Goal: Task Accomplishment & Management: Complete application form

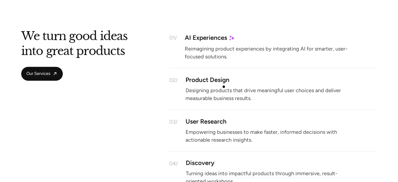
scroll to position [497, 0]
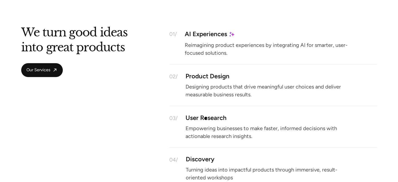
click at [205, 118] on div "User Research" at bounding box center [205, 117] width 41 height 4
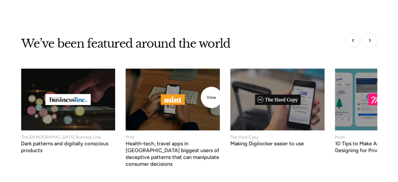
scroll to position [2062, 0]
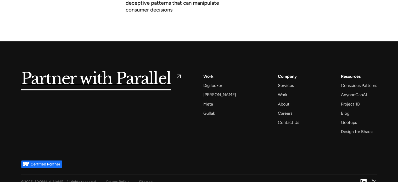
click at [278, 110] on div "Careers" at bounding box center [285, 113] width 14 height 7
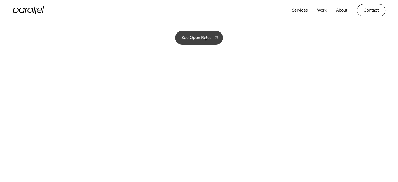
click at [201, 37] on div "See Open Roles" at bounding box center [196, 37] width 30 height 5
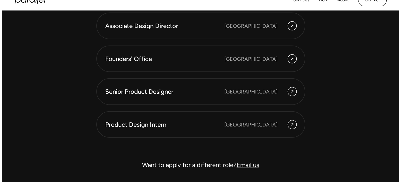
scroll to position [1479, 0]
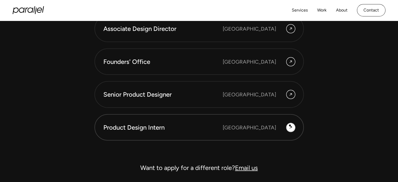
click at [290, 125] on icon at bounding box center [290, 127] width 4 height 6
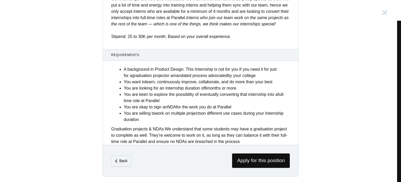
scroll to position [214, 0]
click at [256, 162] on span "Apply for this position" at bounding box center [261, 160] width 58 height 14
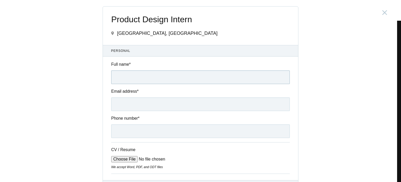
click at [164, 78] on input "Full name *" at bounding box center [200, 77] width 179 height 14
type input "Lekhana S"
click at [156, 103] on input "Email address *" at bounding box center [200, 104] width 179 height 14
type input "L"
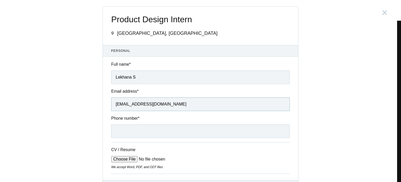
type input "[EMAIL_ADDRESS][DOMAIN_NAME]"
click at [165, 132] on input "Phone number *" at bounding box center [200, 131] width 179 height 14
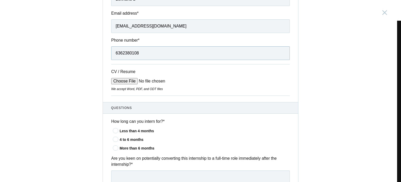
scroll to position [78, 0]
type input "6362380108"
click at [121, 78] on input "CV / Resume" at bounding box center [150, 80] width 79 height 6
type input "C:\fakepath\Resume - Lekhana S.pdf"
click at [113, 138] on icon at bounding box center [116, 138] width 10 height 3
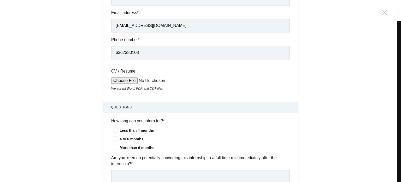
click at [0, 0] on input"] "4 to 6 months" at bounding box center [0, 0] width 0 height 0
click at [115, 148] on icon at bounding box center [116, 146] width 10 height 3
click at [0, 0] on input"] "More than 6 months" at bounding box center [0, 0] width 0 height 0
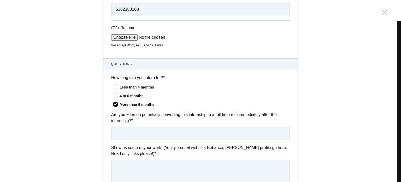
scroll to position [131, 0]
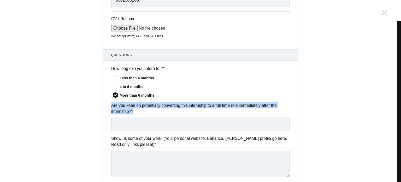
drag, startPoint x: 108, startPoint y: 103, endPoint x: 134, endPoint y: 111, distance: 27.0
click at [134, 111] on div "Are you keen on potentially converting this internship to a full-time role imme…" at bounding box center [200, 116] width 195 height 29
copy label "Are you keen on potentially converting this internship to a full-time role imme…"
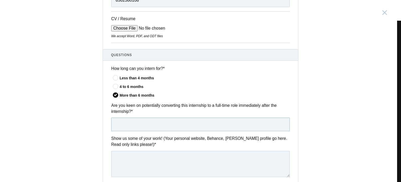
click at [149, 126] on input "text" at bounding box center [200, 124] width 179 height 14
paste input "Yes, I’m very keen on converting this internship into a full-time role. I see t…"
drag, startPoint x: 119, startPoint y: 124, endPoint x: 103, endPoint y: 124, distance: 16.7
click at [103, 124] on div "Are you keen on potentially converting this internship to a full-time role imme…" at bounding box center [200, 116] width 195 height 29
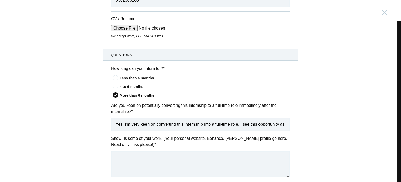
type input "Yes, I’m very keen on converting this internship into a full-time role. I see t…"
click at [299, 119] on div "Product Design Intern [GEOGRAPHIC_DATA], [GEOGRAPHIC_DATA] Submitting form fail…" at bounding box center [200, 91] width 401 height 182
drag, startPoint x: 207, startPoint y: 125, endPoint x: 284, endPoint y: 123, distance: 76.6
click at [284, 123] on input "Yes, I’m very keen on converting this internship into a full-time role. I see t…" at bounding box center [200, 124] width 179 height 14
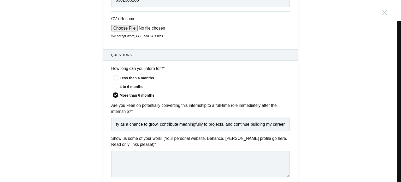
scroll to position [0, 0]
click at [308, 111] on div "Product Design Intern [GEOGRAPHIC_DATA], [GEOGRAPHIC_DATA] Submitting form fail…" at bounding box center [200, 91] width 401 height 182
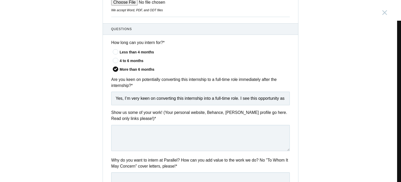
scroll to position [157, 0]
click at [118, 128] on textarea at bounding box center [200, 137] width 179 height 26
paste textarea "[URL][DOMAIN_NAME]"
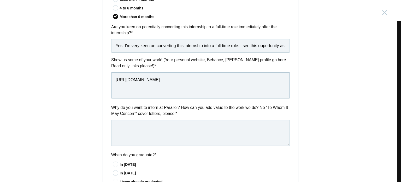
type textarea "[URL][DOMAIN_NAME]"
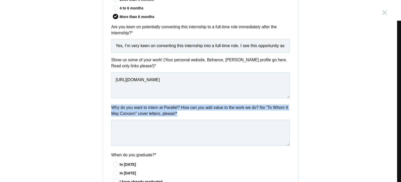
drag, startPoint x: 109, startPoint y: 105, endPoint x: 182, endPoint y: 113, distance: 73.9
click at [182, 113] on label "Why do you want to intern at Parallel? How can you add value to the work we do?…" at bounding box center [200, 110] width 179 height 12
copy label "Why do you want to intern at Parallel? How can you add value to the work we do?…"
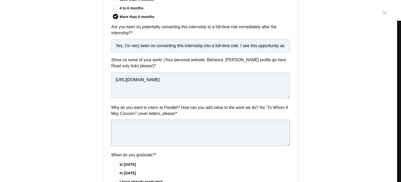
click at [134, 128] on textarea at bounding box center [200, 132] width 179 height 26
paste textarea "I want to intern at Parallel because I’m passionate about creating intuitive, u…"
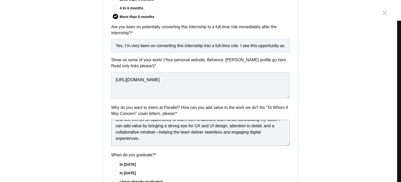
scroll to position [261, 0]
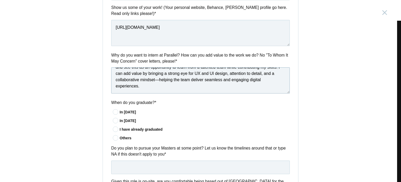
type textarea "I want to intern at Parallel because I’m passionate about creating intuitive, u…"
click at [113, 129] on icon at bounding box center [116, 128] width 10 height 3
click at [0, 0] on input"] "I have already graduated" at bounding box center [0, 0] width 0 height 0
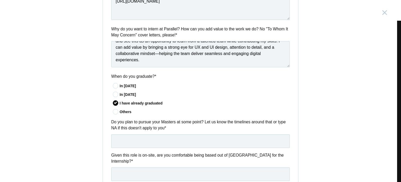
scroll to position [314, 0]
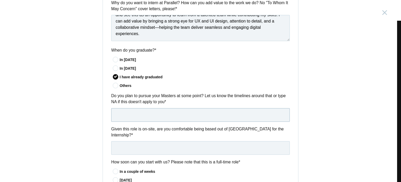
click at [120, 113] on input "text" at bounding box center [200, 115] width 179 height 14
type input "NA"
click at [133, 149] on div "Questions How long can you intern for? * Less than 4 months 4 to 6 months More …" at bounding box center [200, 53] width 195 height 375
click at [132, 143] on input "text" at bounding box center [200, 148] width 179 height 14
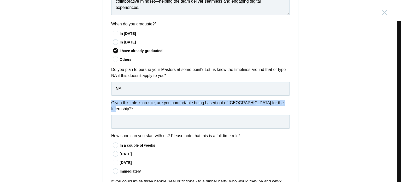
drag, startPoint x: 110, startPoint y: 100, endPoint x: 279, endPoint y: 104, distance: 169.4
click at [279, 104] on label "Given this role is on-site, are you comfortable being based out of [GEOGRAPHIC_…" at bounding box center [200, 106] width 179 height 12
copy label "Given this role is on-site, are you comfortable being based out of [GEOGRAPHIC_…"
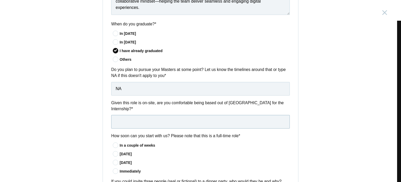
click at [120, 115] on input "text" at bounding box center [200, 122] width 179 height 14
paste input "Yes, I am comfortable being based in [GEOGRAPHIC_DATA] for the internship and f…"
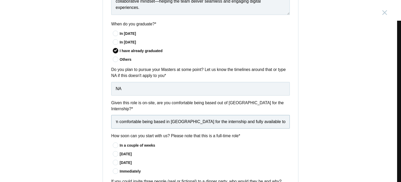
scroll to position [366, 0]
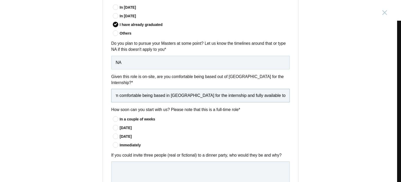
type input "Yes, I am comfortable being based in [GEOGRAPHIC_DATA] for the internship and f…"
click at [115, 143] on icon at bounding box center [116, 144] width 10 height 3
click at [0, 0] on input"] "Immediately" at bounding box center [0, 0] width 0 height 0
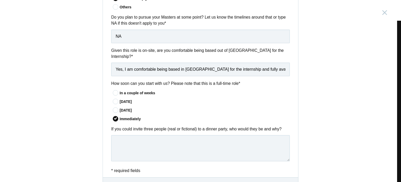
scroll to position [418, 0]
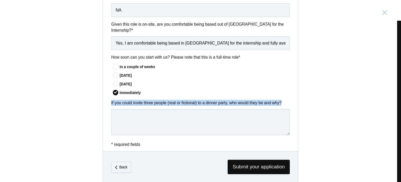
drag, startPoint x: 107, startPoint y: 94, endPoint x: 283, endPoint y: 97, distance: 175.9
click at [283, 100] on div "If you could invite three people (real or fictional) to a dinner party, who wou…" at bounding box center [200, 118] width 195 height 37
copy label "If you could invite three people (real or fictional) to a dinner party, who wou…"
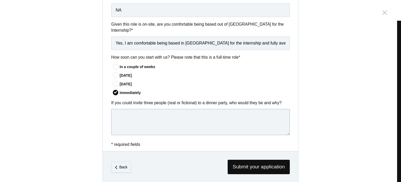
click at [254, 112] on textarea at bounding box center [200, 122] width 179 height 26
click at [247, 159] on span "Submit your application" at bounding box center [259, 166] width 62 height 14
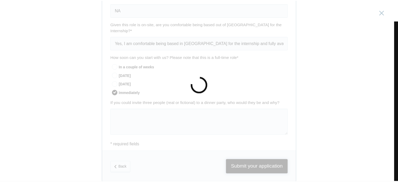
scroll to position [0, 0]
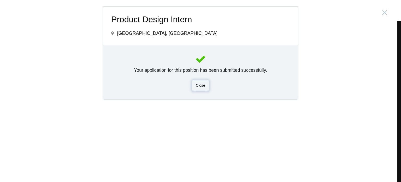
click at [203, 82] on div "Close" at bounding box center [200, 85] width 17 height 11
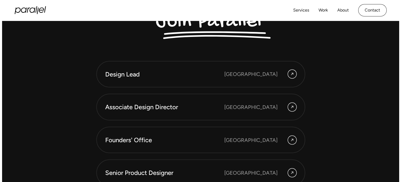
scroll to position [1401, 0]
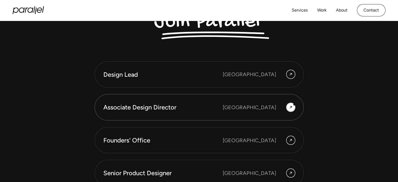
click at [294, 104] on div at bounding box center [290, 107] width 8 height 8
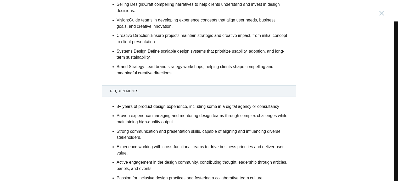
scroll to position [653, 0]
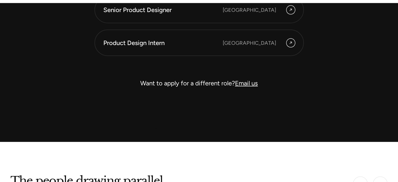
scroll to position [1584, 0]
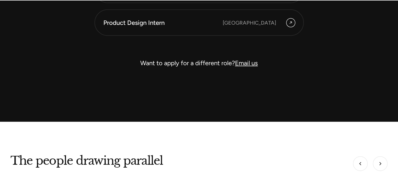
click at [251, 60] on link "Email us" at bounding box center [246, 63] width 23 height 8
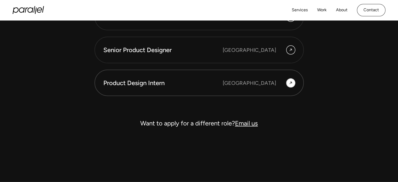
scroll to position [1519, 0]
